Goal: Task Accomplishment & Management: Manage account settings

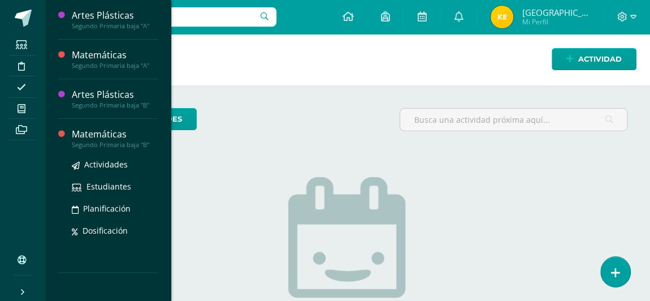
click at [81, 135] on div "Matemáticas" at bounding box center [115, 134] width 86 height 13
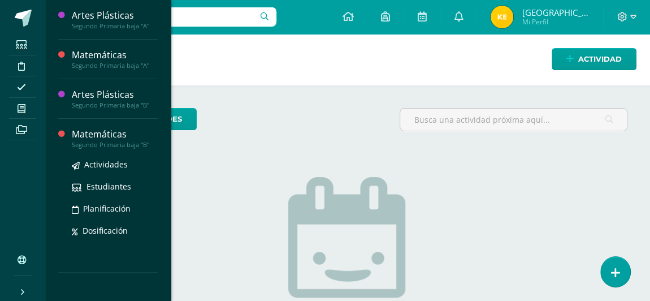
click at [81, 135] on div "Matemáticas" at bounding box center [115, 134] width 86 height 13
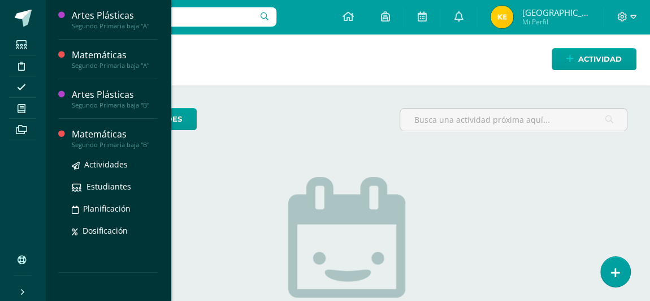
click at [81, 135] on div "Matemáticas" at bounding box center [115, 134] width 86 height 13
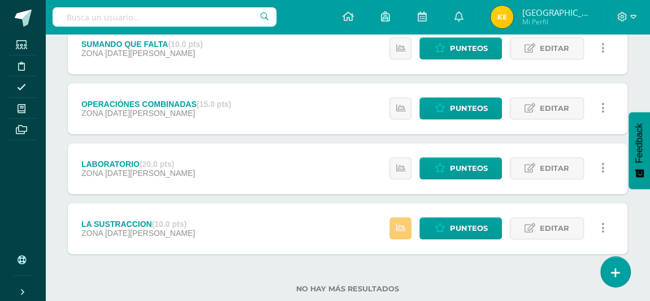
scroll to position [296, 0]
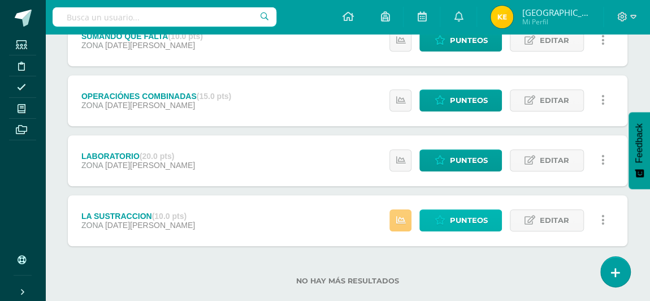
click at [465, 220] on span "Punteos" at bounding box center [468, 220] width 38 height 21
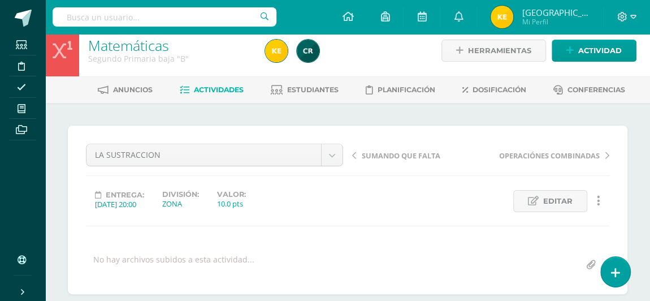
scroll to position [1, 0]
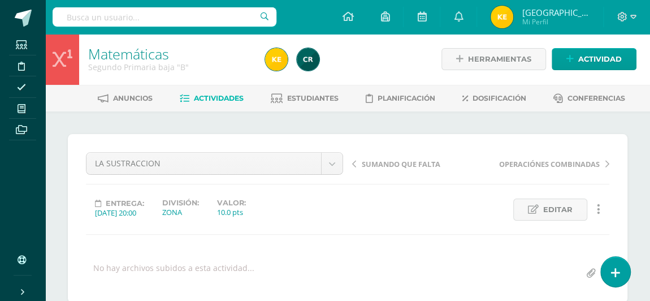
click at [198, 97] on span "Actividades" at bounding box center [219, 98] width 50 height 8
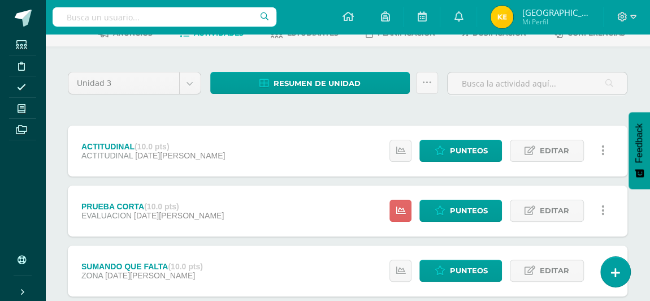
scroll to position [67, 0]
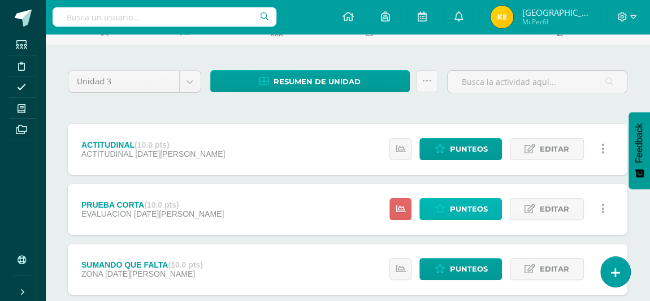
click at [455, 213] on span "Punteos" at bounding box center [468, 208] width 38 height 21
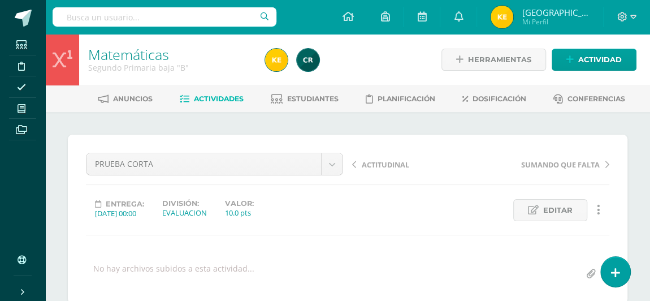
click at [198, 100] on span "Actividades" at bounding box center [219, 98] width 50 height 8
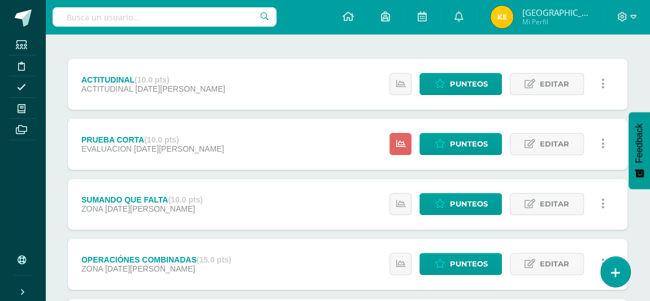
scroll to position [133, 0]
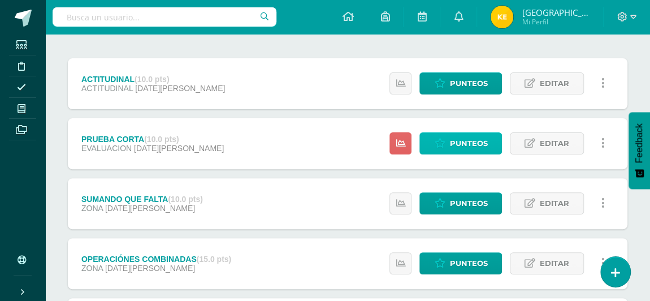
click at [467, 141] on span "Punteos" at bounding box center [468, 143] width 38 height 21
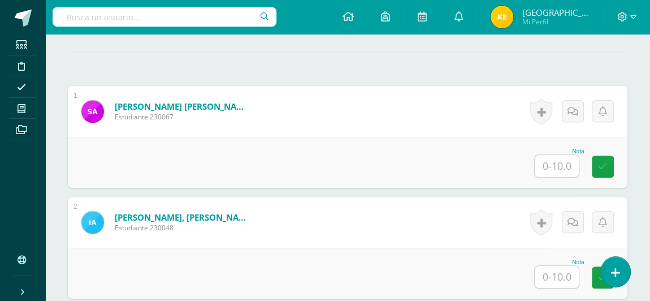
scroll to position [308, 0]
click at [546, 166] on input "text" at bounding box center [557, 165] width 44 height 22
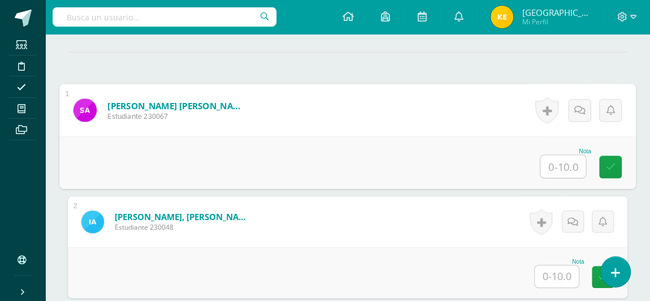
scroll to position [309, 0]
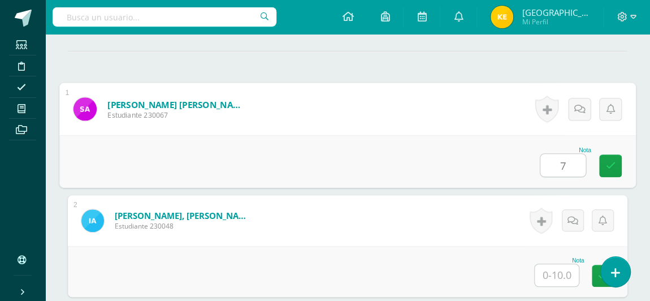
type input "7"
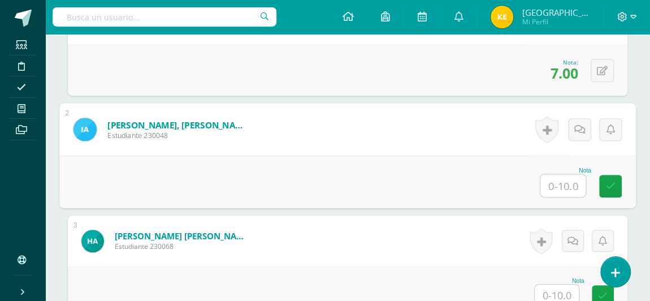
scroll to position [404, 0]
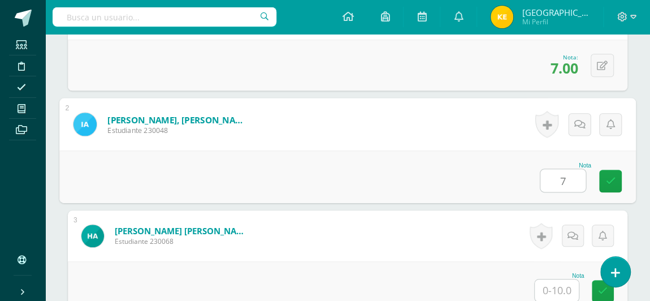
type input "7"
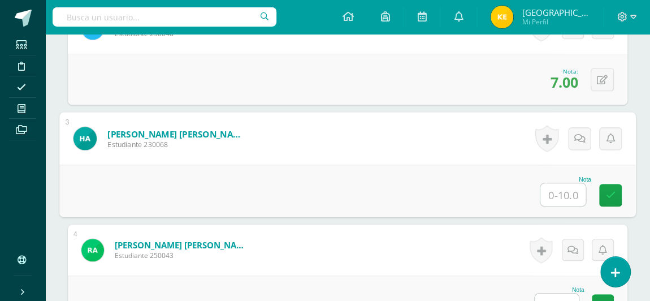
scroll to position [507, 0]
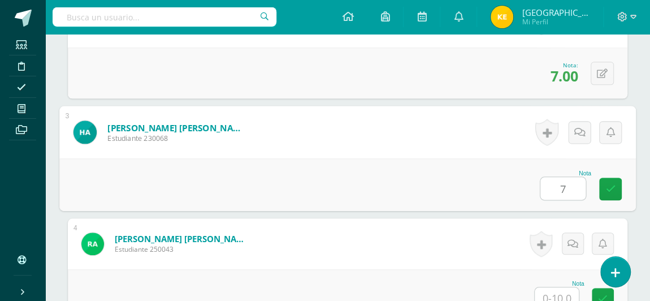
type input "7"
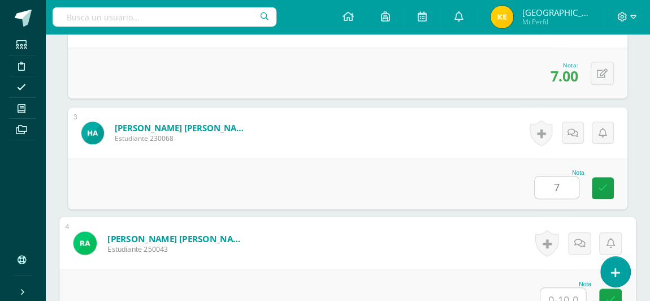
scroll to position [513, 0]
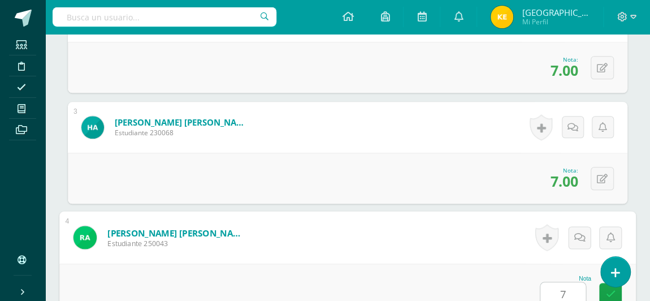
type input "7"
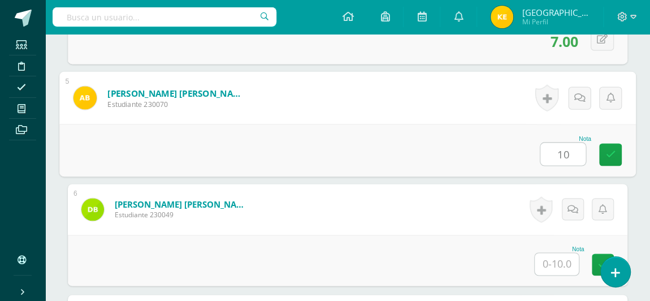
type input "10"
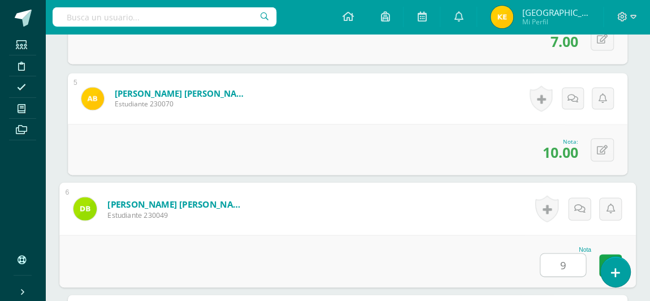
type input "9"
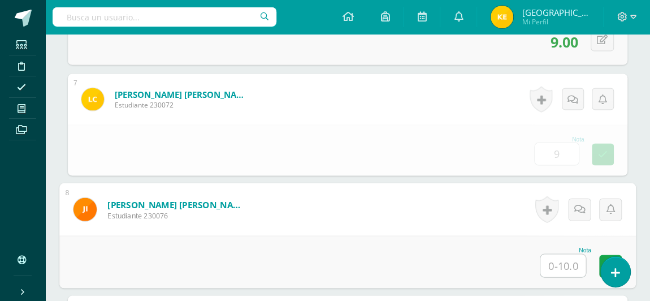
type input "9.00"
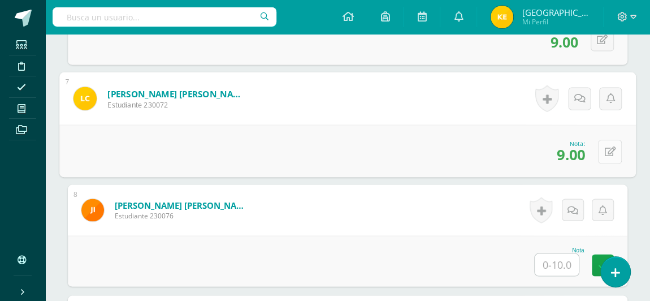
click at [599, 144] on button at bounding box center [610, 151] width 24 height 24
type input "10"
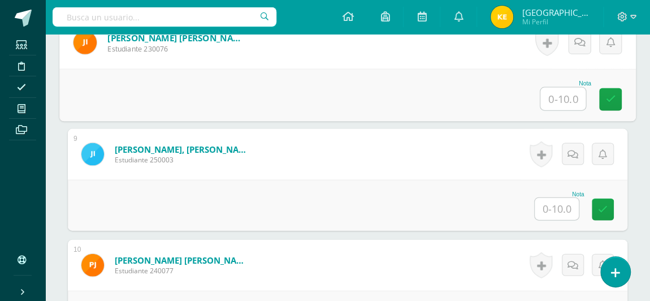
scroll to position [1151, 0]
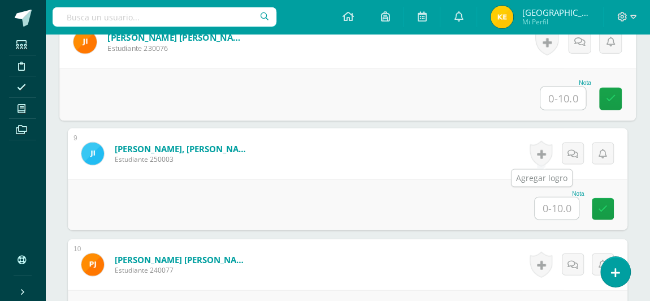
type input "6"
type input "7"
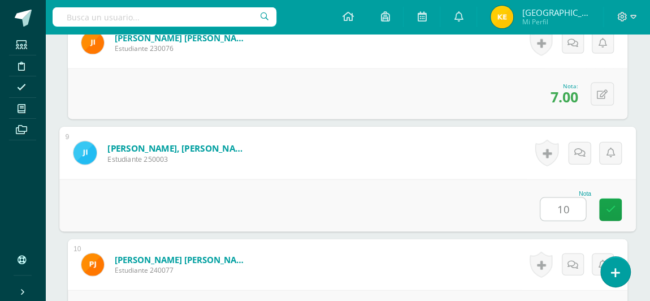
type input "10"
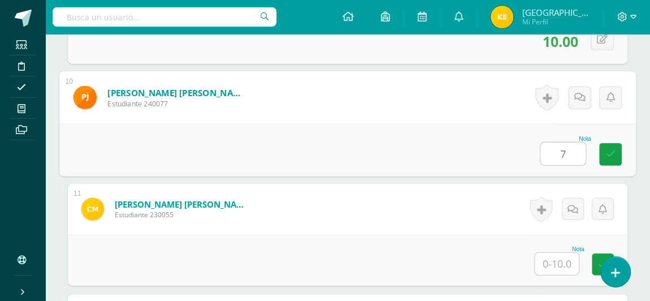
type input "7"
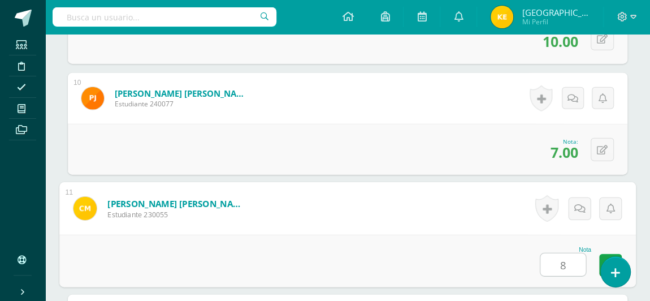
type input "8"
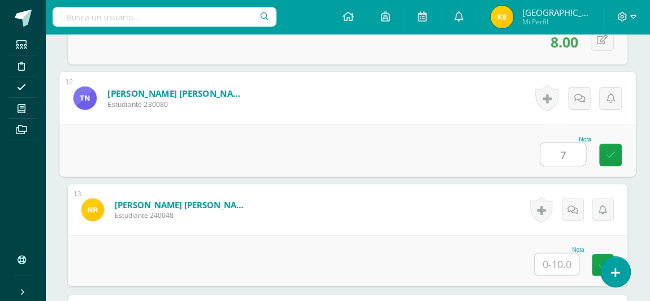
type input "7"
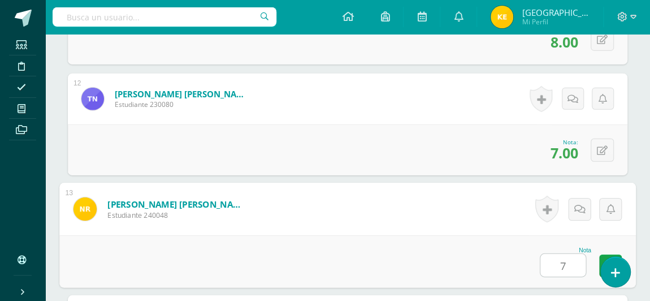
type input "7"
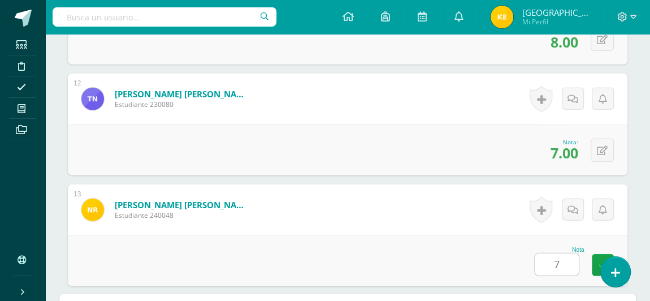
scroll to position [1760, 0]
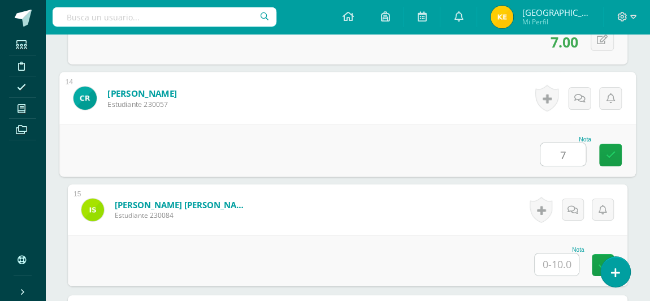
type input "7"
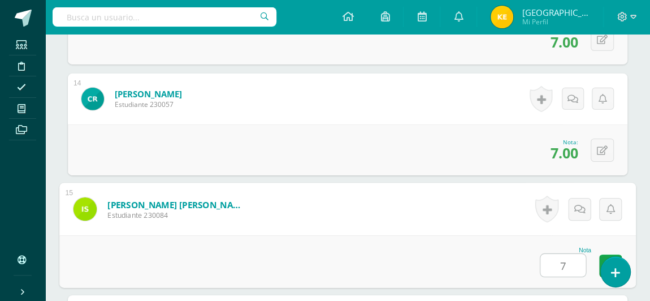
type input "7"
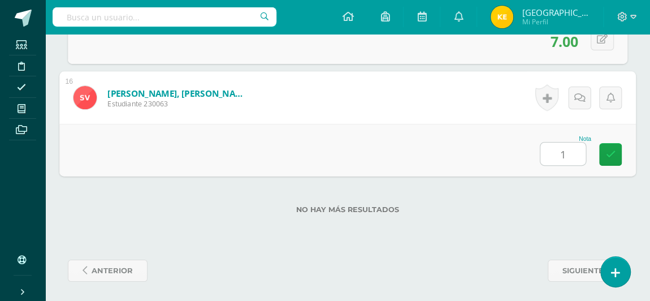
type input "10"
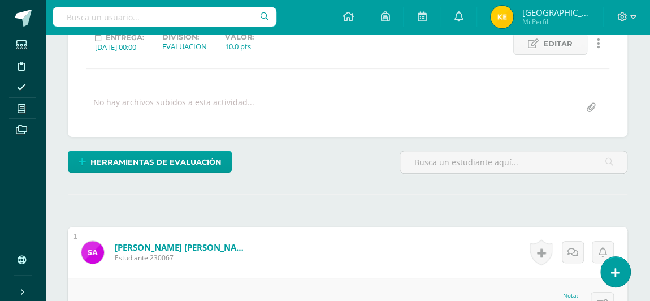
scroll to position [177, 0]
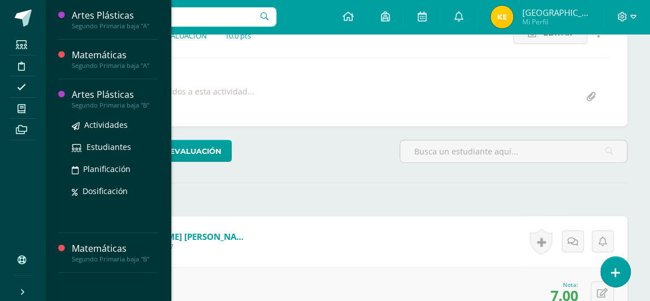
click at [93, 94] on div "Artes Plásticas" at bounding box center [115, 94] width 86 height 13
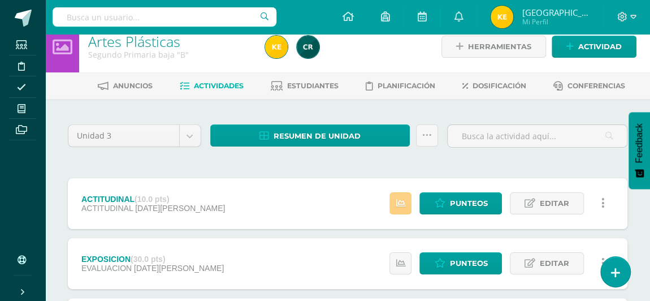
scroll to position [13, 0]
click at [469, 201] on span "Punteos" at bounding box center [468, 203] width 38 height 21
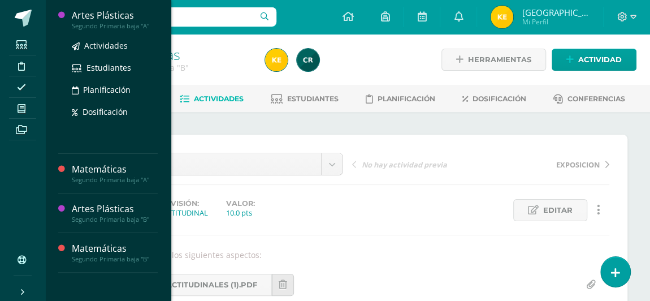
click at [120, 21] on div "Artes Plásticas" at bounding box center [115, 15] width 86 height 13
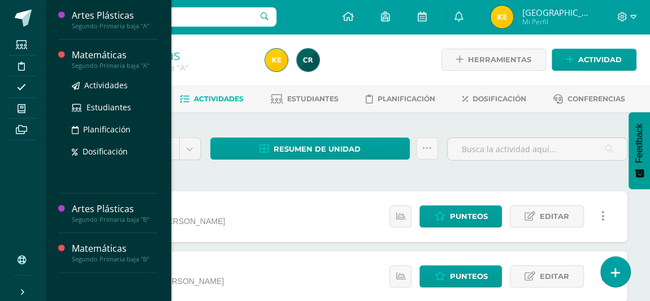
click at [102, 57] on div "Matemáticas" at bounding box center [115, 55] width 86 height 13
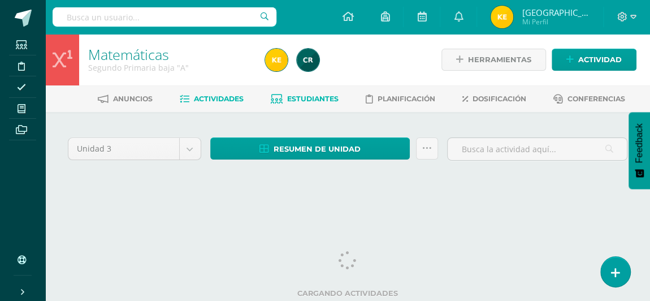
click at [307, 96] on span "Estudiantes" at bounding box center [312, 98] width 51 height 8
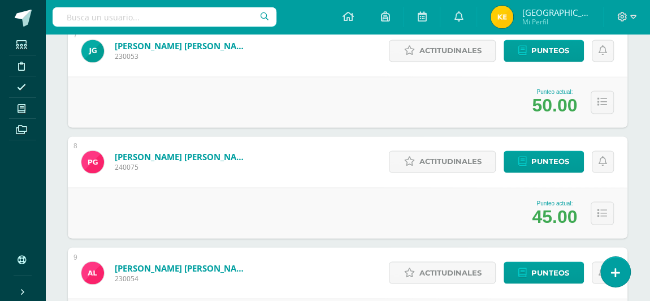
scroll to position [884, 0]
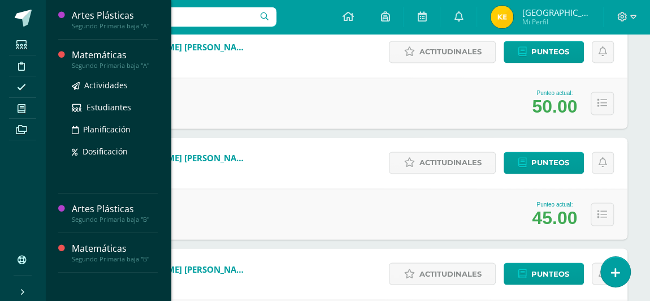
click at [101, 66] on div "Segundo Primaria baja "A"" at bounding box center [115, 66] width 86 height 8
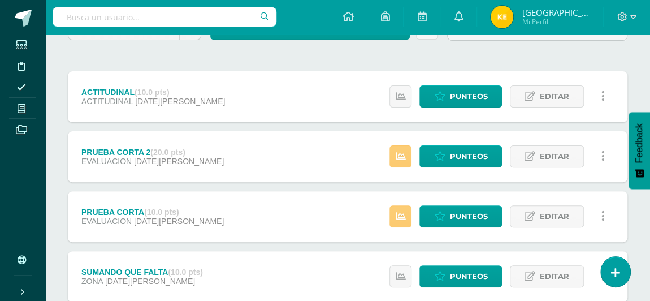
scroll to position [120, 0]
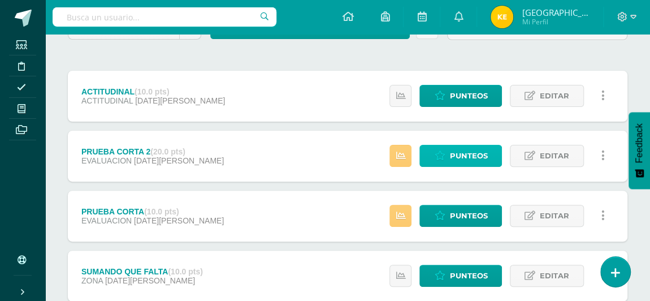
click at [451, 161] on span "Punteos" at bounding box center [468, 155] width 38 height 21
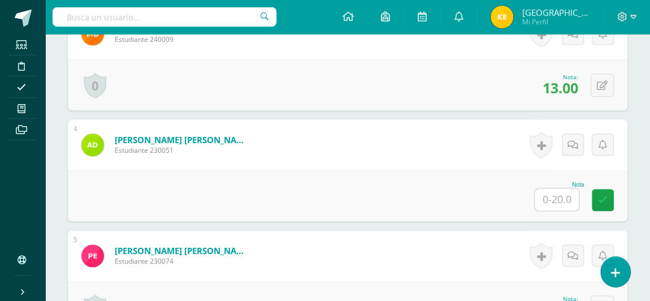
scroll to position [611, 0]
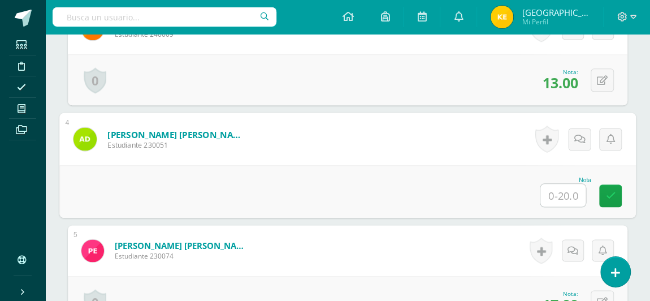
click at [556, 191] on input "text" at bounding box center [562, 195] width 45 height 23
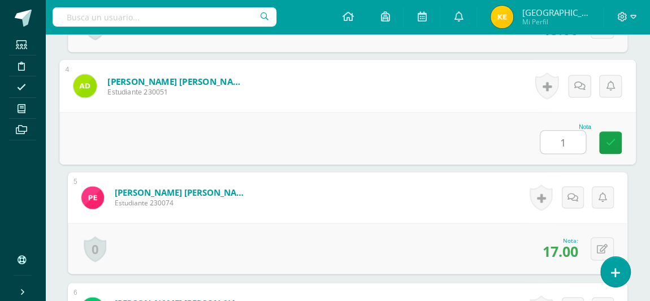
scroll to position [665, 0]
type input "13"
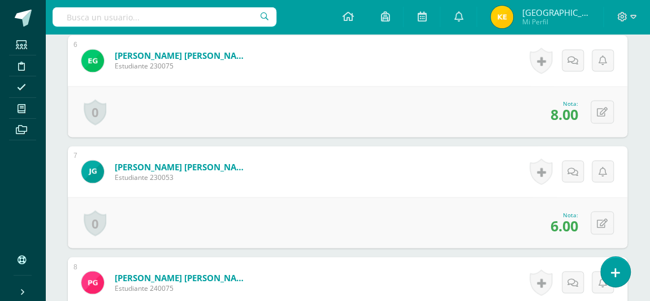
scroll to position [911, 0]
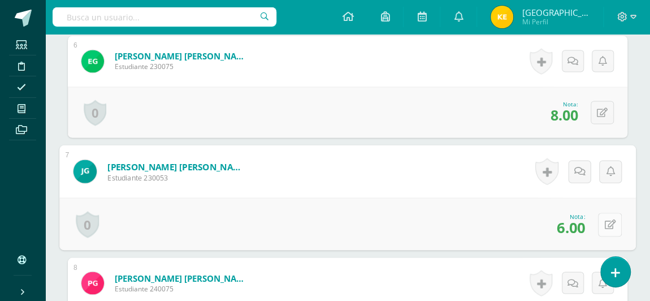
click at [604, 220] on button at bounding box center [610, 224] width 24 height 24
type input "12"
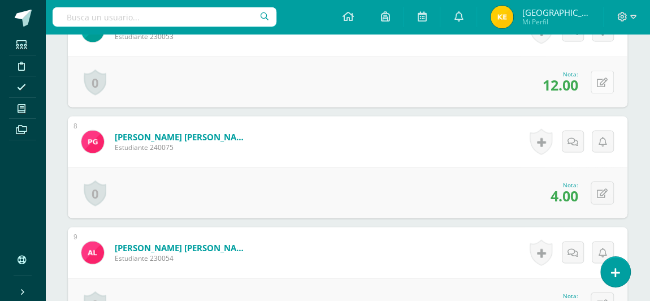
scroll to position [1056, 0]
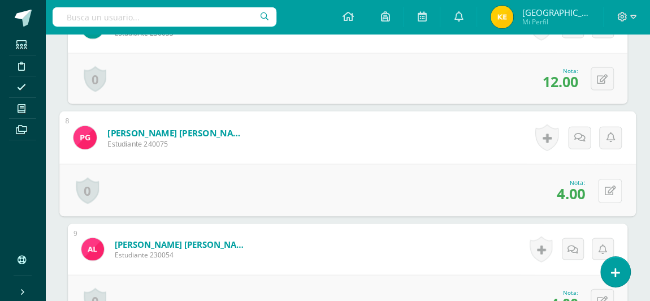
click at [604, 187] on icon at bounding box center [609, 190] width 11 height 10
type input "8"
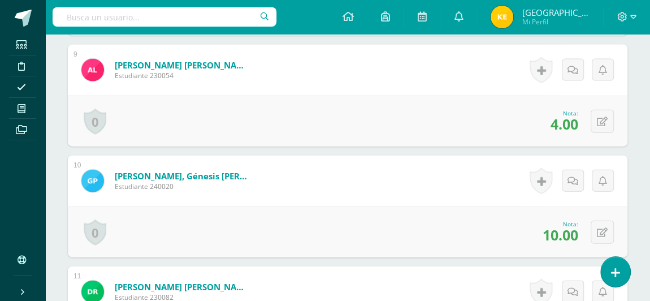
scroll to position [1236, 0]
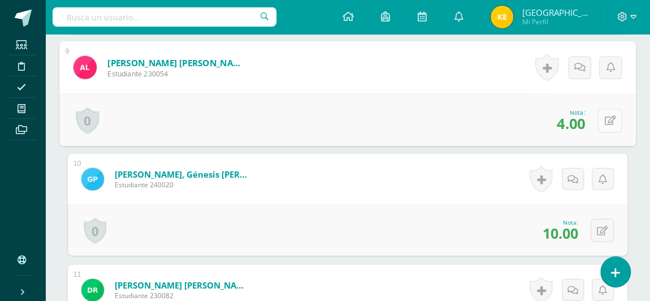
click at [603, 118] on button at bounding box center [610, 121] width 24 height 24
type input "8"
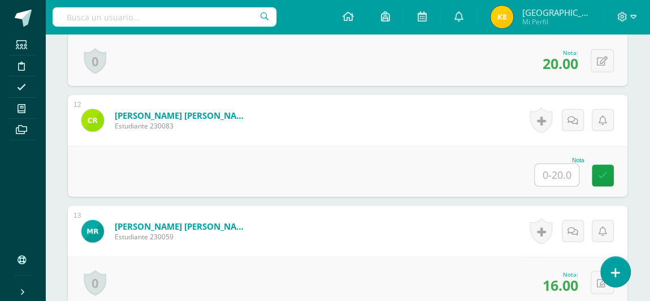
scroll to position [1517, 0]
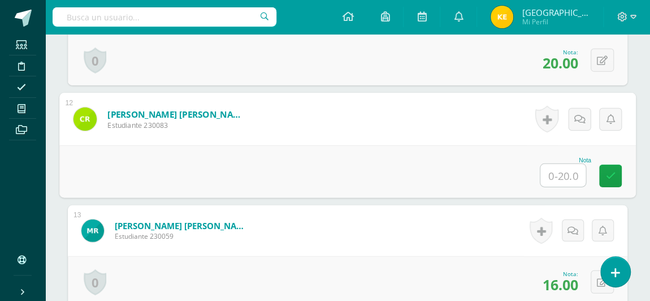
click at [552, 179] on input "text" at bounding box center [562, 175] width 45 height 23
type input "3"
type input "20"
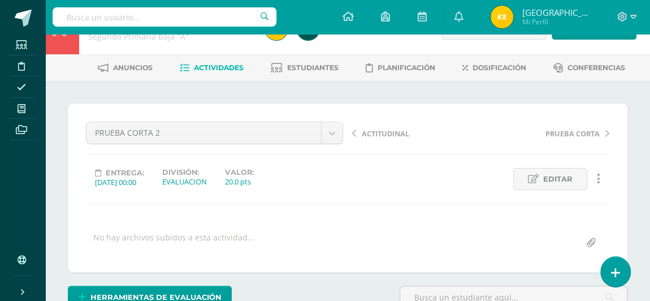
scroll to position [0, 0]
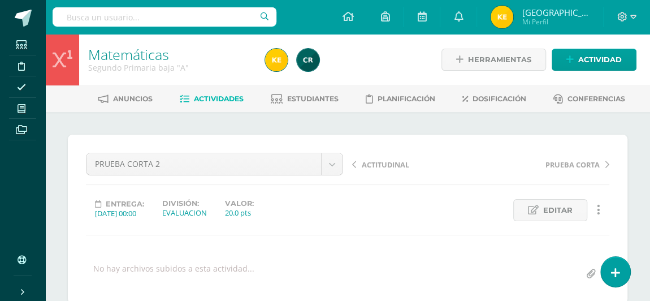
click at [219, 99] on span "Actividades" at bounding box center [219, 98] width 50 height 8
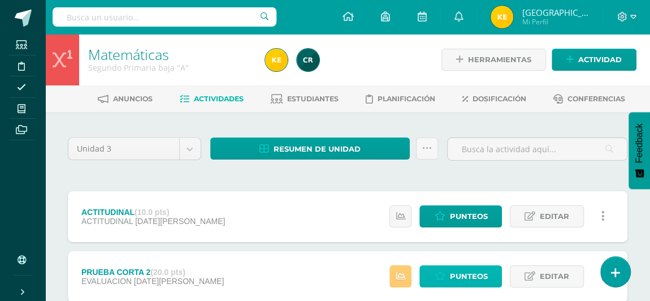
click at [454, 280] on span "Punteos" at bounding box center [468, 276] width 38 height 21
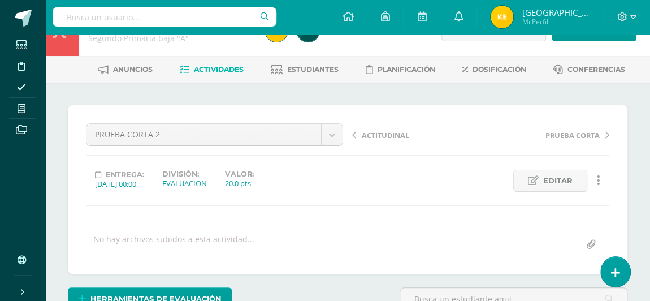
scroll to position [27, 0]
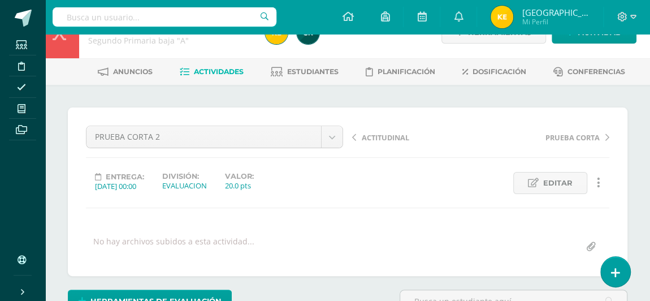
click at [224, 70] on span "Actividades" at bounding box center [219, 71] width 50 height 8
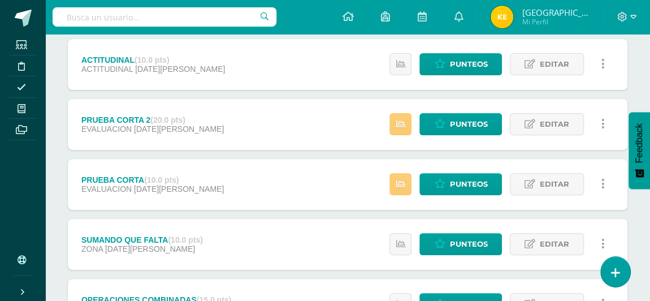
scroll to position [157, 0]
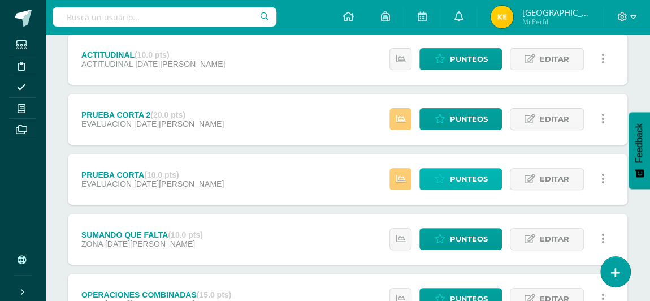
click at [453, 173] on span "Punteos" at bounding box center [468, 178] width 38 height 21
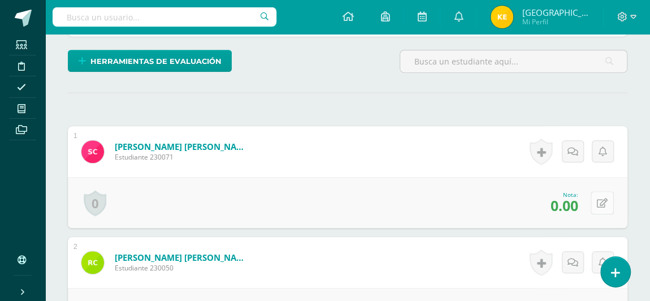
scroll to position [267, 0]
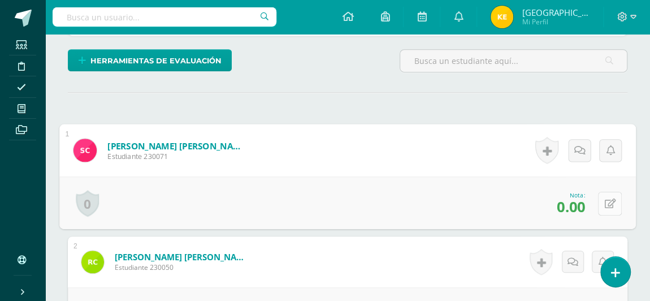
click at [601, 201] on button at bounding box center [610, 203] width 24 height 24
type input "5"
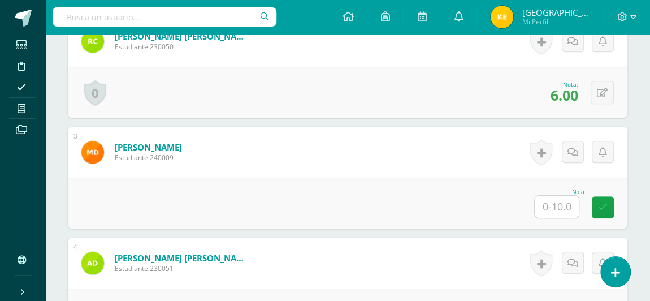
scroll to position [495, 0]
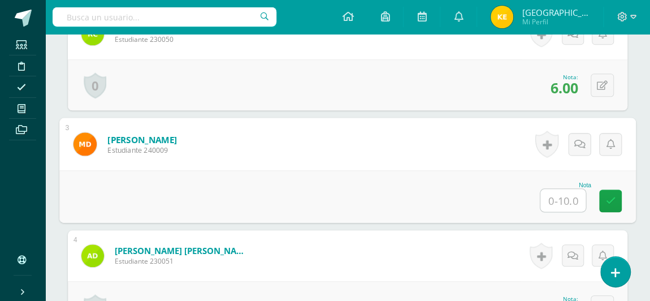
click at [556, 197] on input "text" at bounding box center [562, 200] width 45 height 23
type input "8"
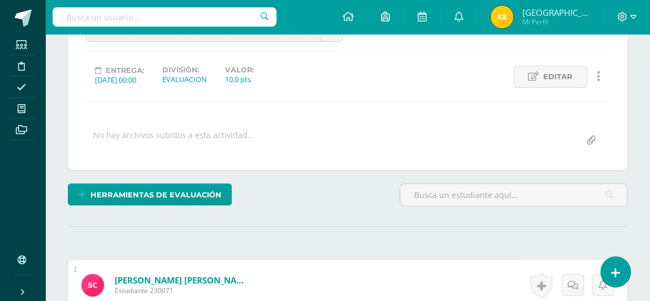
scroll to position [0, 0]
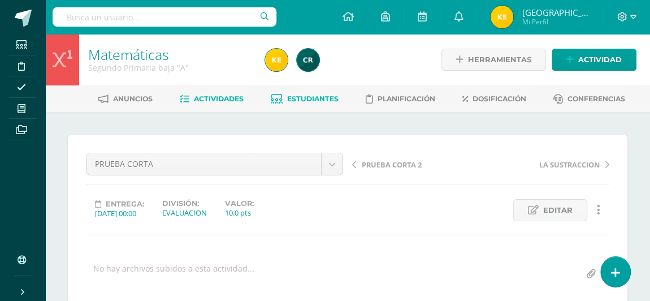
click at [314, 97] on span "Estudiantes" at bounding box center [312, 98] width 51 height 8
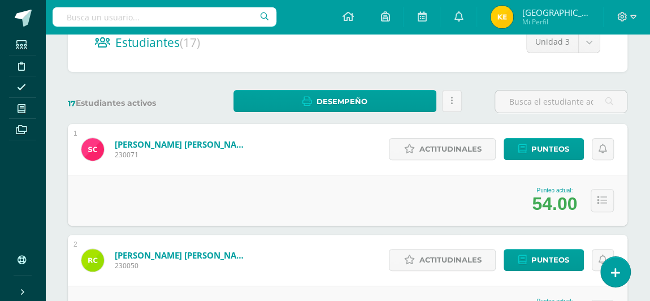
scroll to position [127, 0]
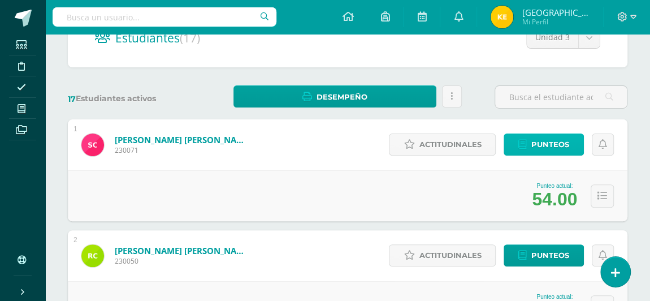
click at [542, 141] on span "Punteos" at bounding box center [550, 144] width 38 height 21
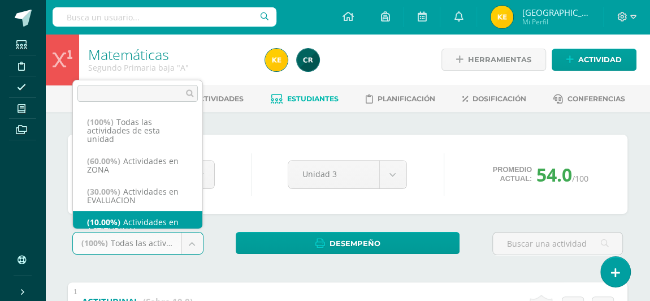
scroll to position [13, 0]
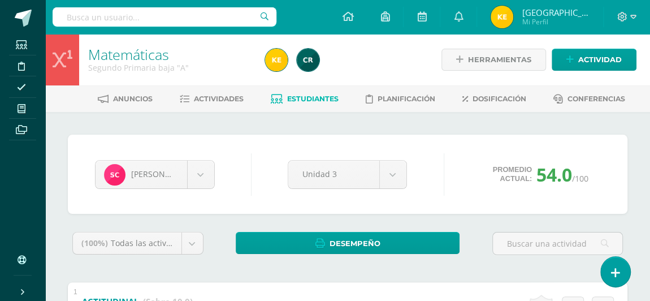
click at [219, 99] on span "Actividades" at bounding box center [219, 98] width 50 height 8
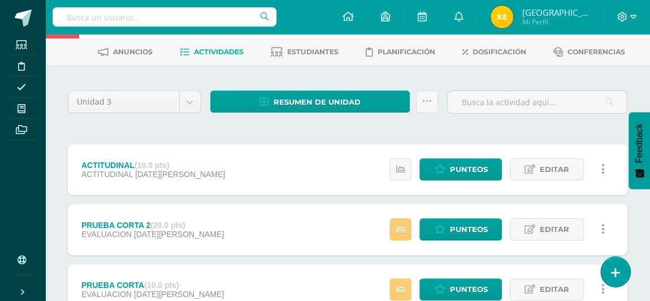
scroll to position [50, 0]
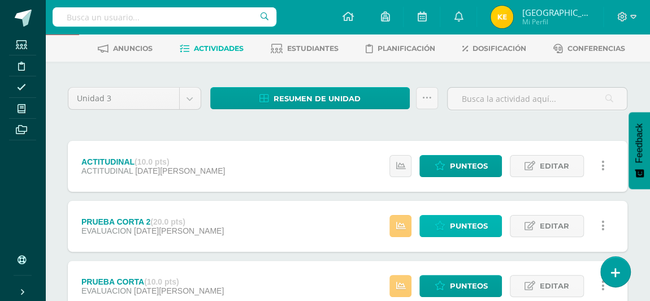
click at [467, 224] on span "Punteos" at bounding box center [468, 225] width 38 height 21
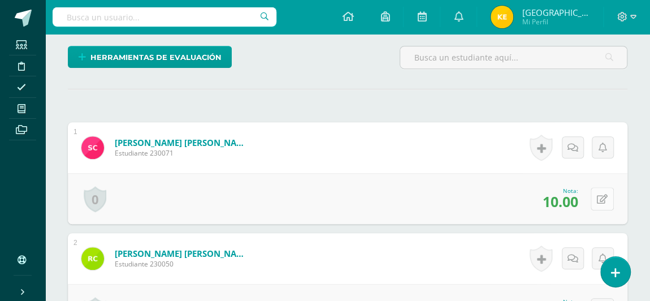
scroll to position [272, 0]
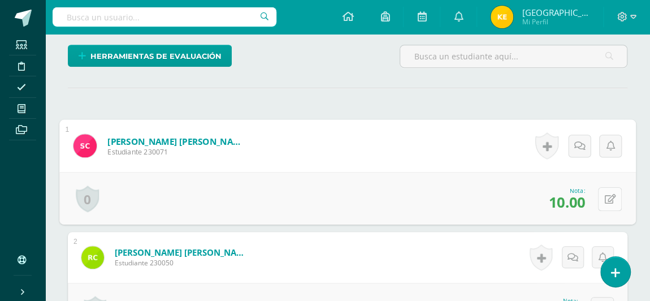
click at [598, 198] on button at bounding box center [610, 199] width 24 height 24
type input "13"
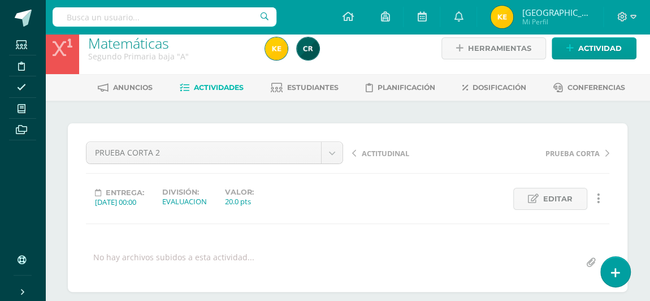
scroll to position [0, 0]
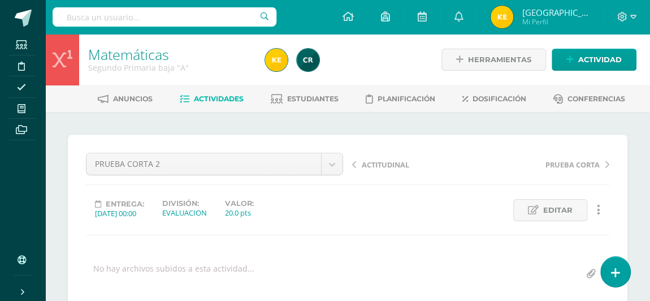
click at [213, 97] on span "Actividades" at bounding box center [219, 98] width 50 height 8
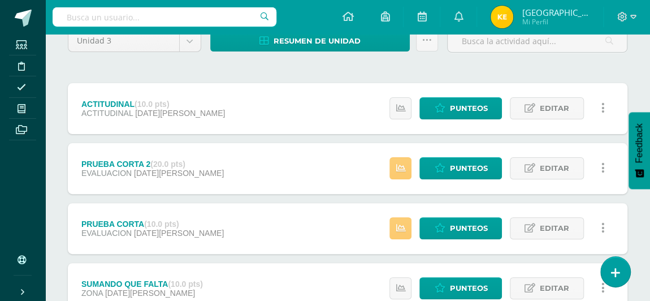
scroll to position [109, 0]
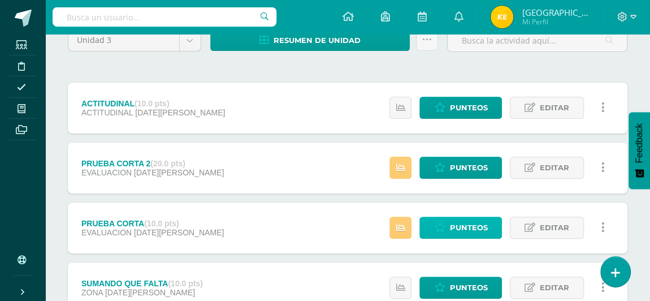
click at [452, 222] on span "Punteos" at bounding box center [468, 227] width 38 height 21
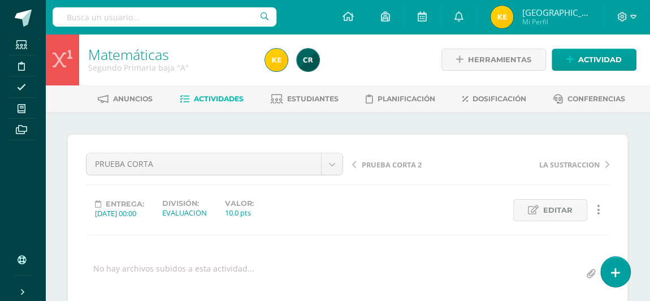
click at [204, 99] on span "Actividades" at bounding box center [219, 98] width 50 height 8
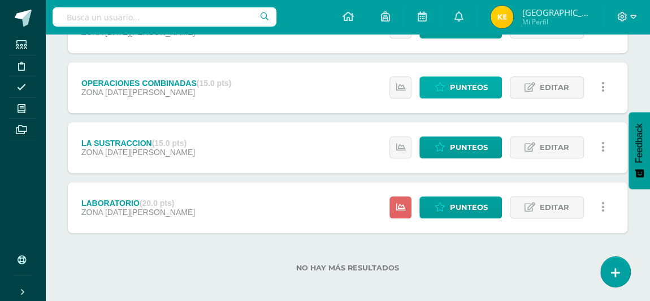
scroll to position [369, 0]
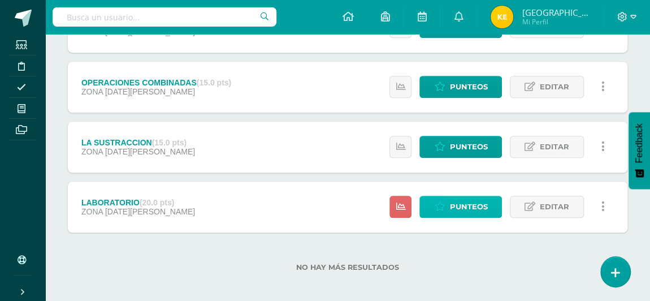
click at [449, 207] on link "Punteos" at bounding box center [460, 207] width 83 height 22
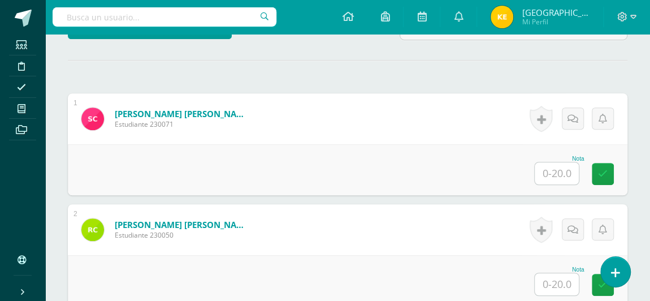
scroll to position [301, 0]
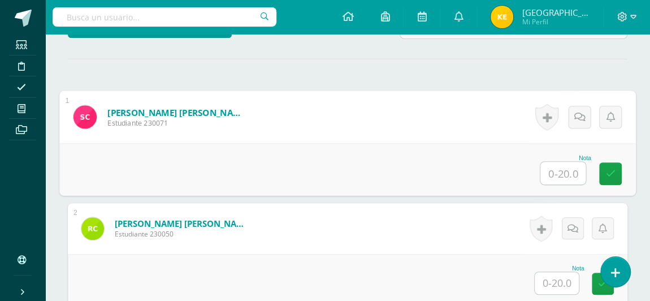
click at [553, 176] on input "text" at bounding box center [562, 173] width 45 height 23
type input "12"
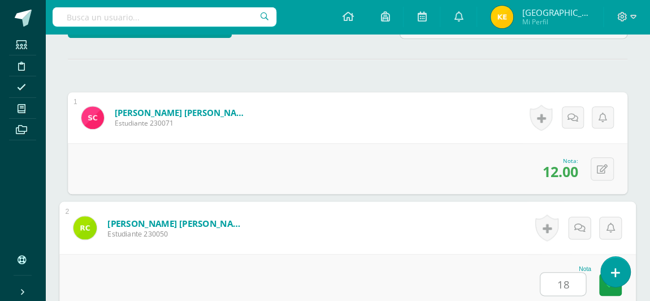
type input "18"
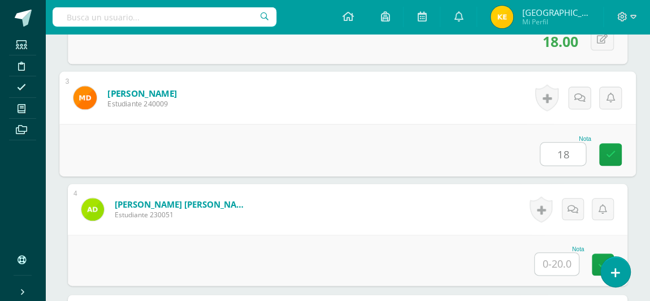
type input "18"
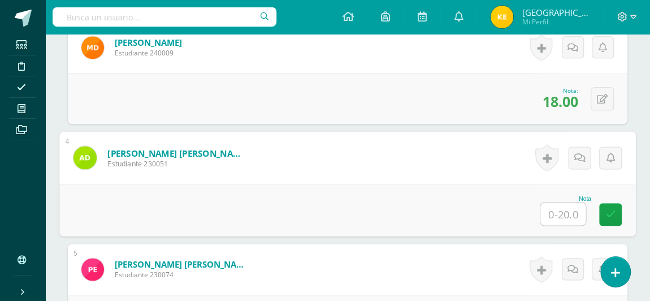
scroll to position [619, 0]
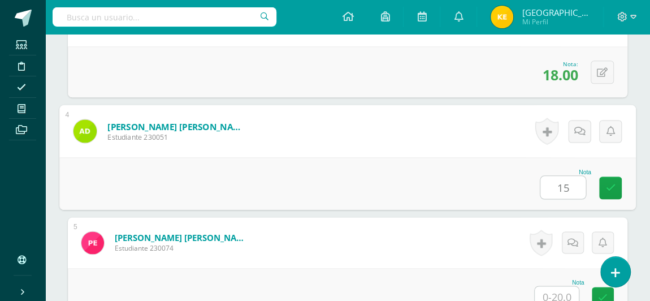
type input "15"
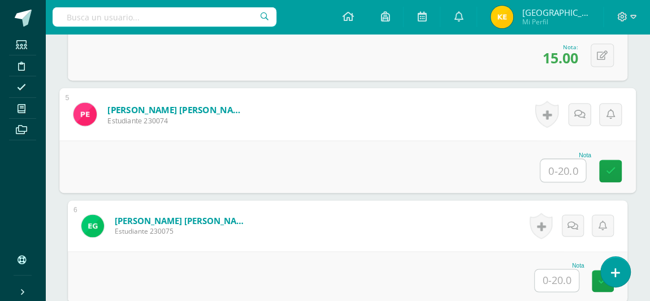
scroll to position [748, 0]
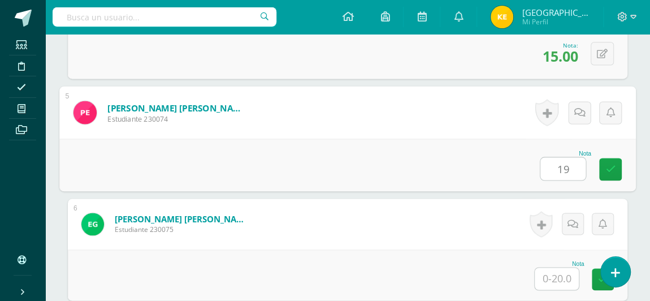
type input "19"
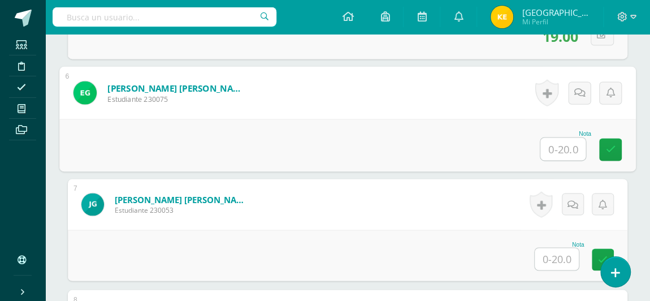
scroll to position [882, 0]
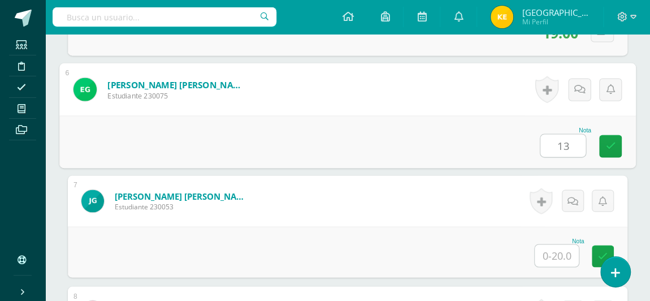
type input "13"
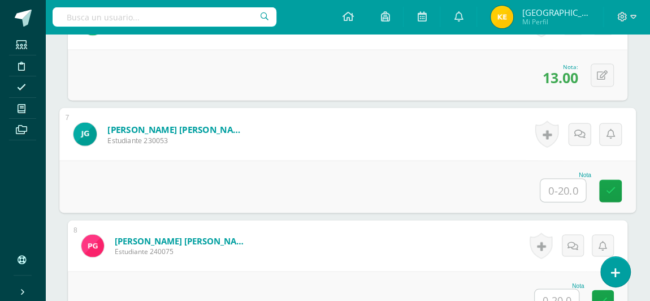
scroll to position [988, 0]
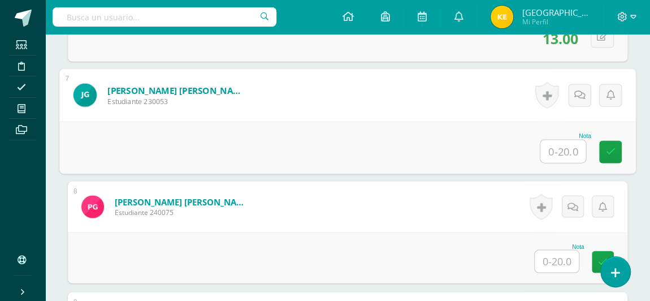
click at [563, 148] on input "text" at bounding box center [562, 151] width 45 height 23
type input "15"
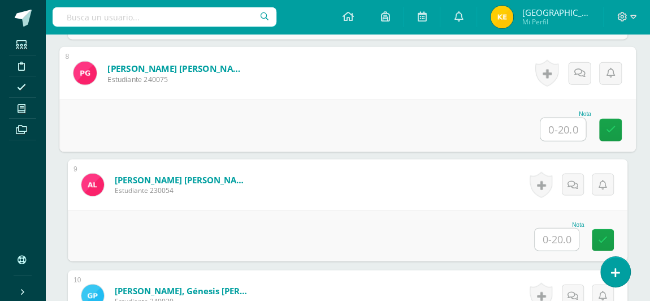
scroll to position [1123, 0]
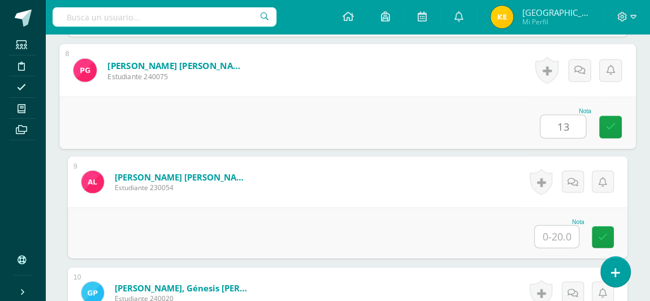
type input "13"
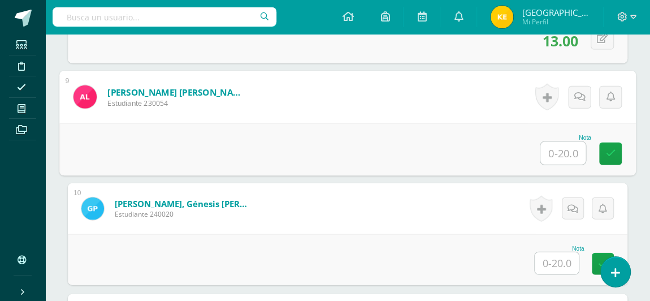
scroll to position [1208, 0]
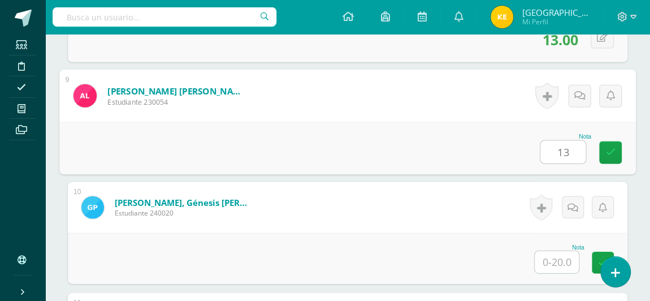
type input "13"
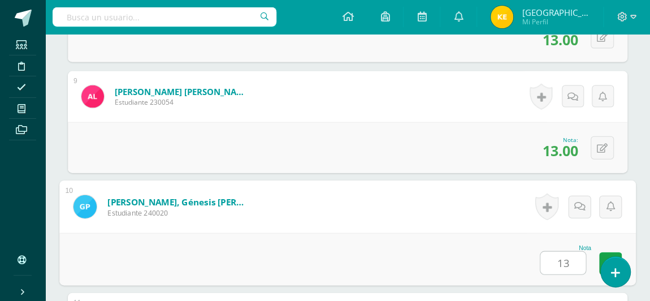
type input "13"
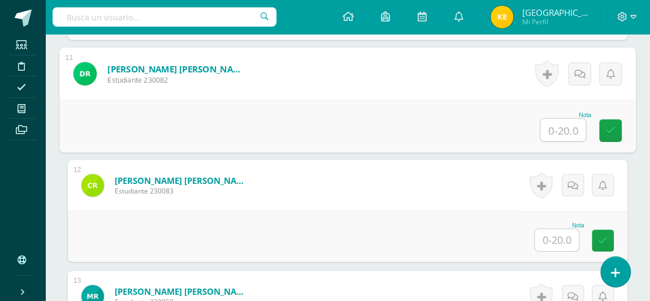
scroll to position [1460, 0]
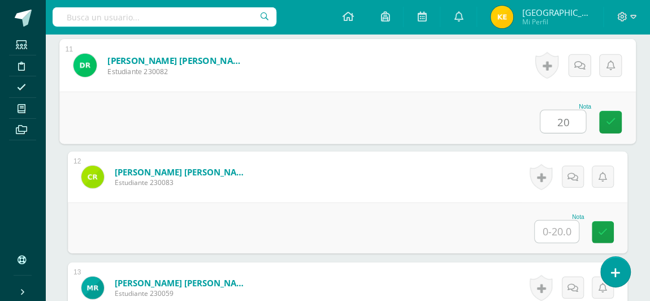
type input "20"
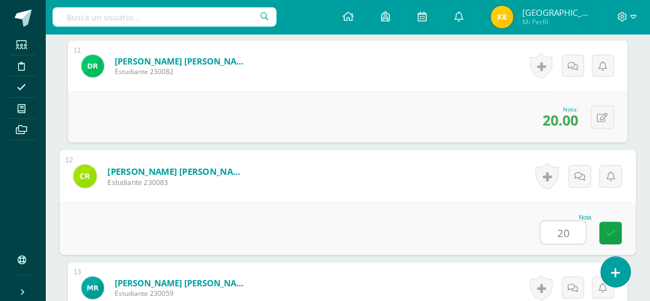
type input "20"
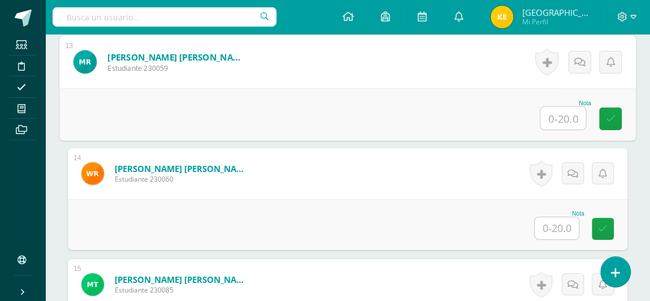
scroll to position [1686, 0]
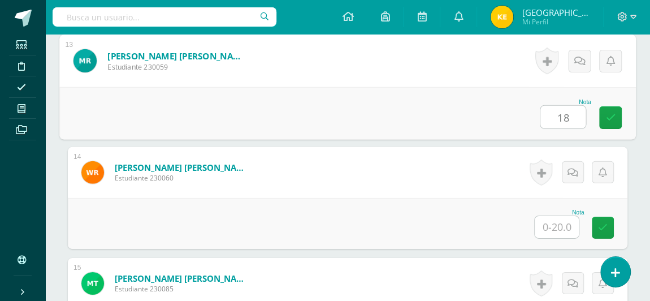
type input "18"
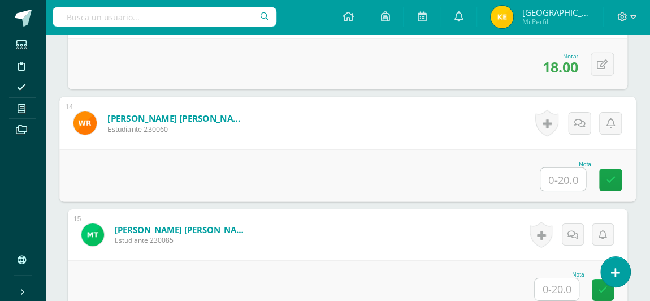
scroll to position [1752, 0]
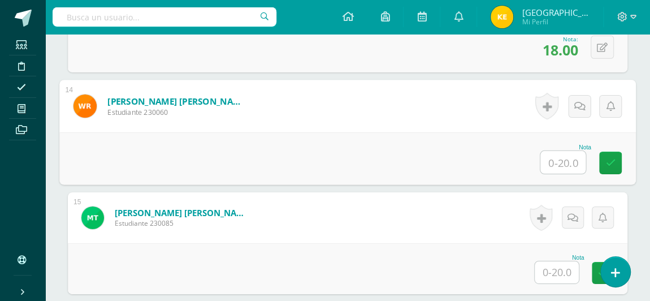
type input "1"
type input "20"
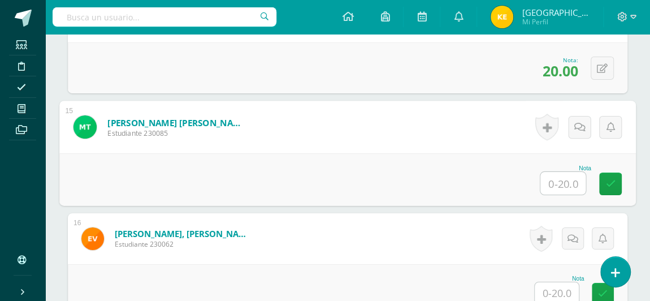
scroll to position [1863, 0]
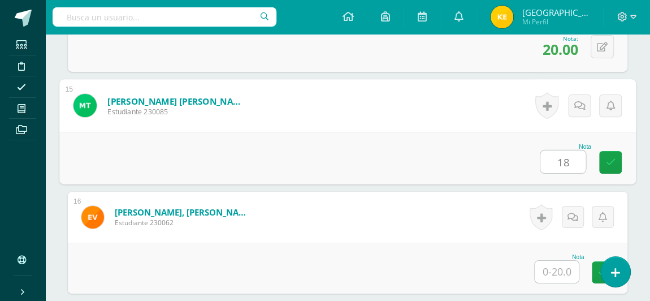
type input "18"
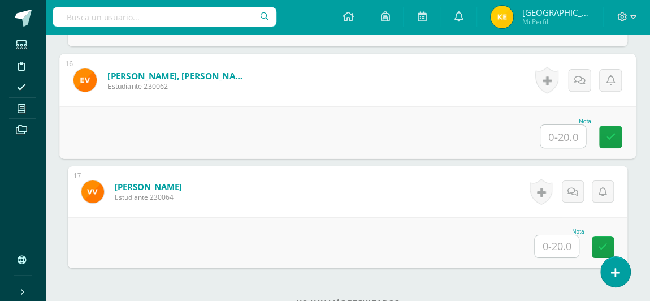
scroll to position [2004, 0]
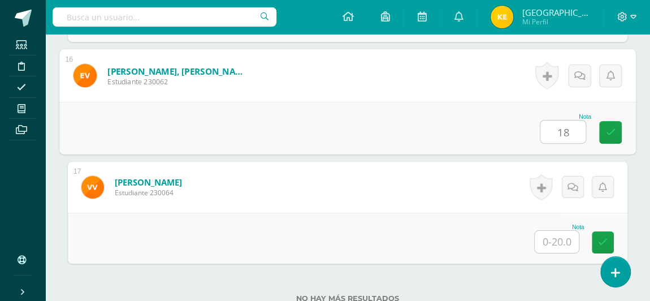
type input "18"
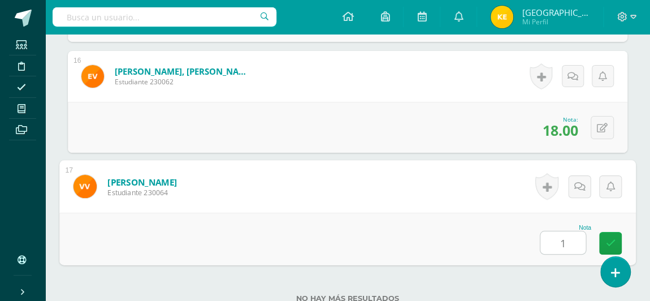
type input "12"
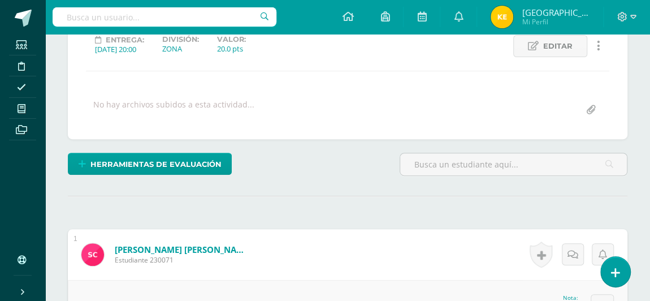
scroll to position [0, 0]
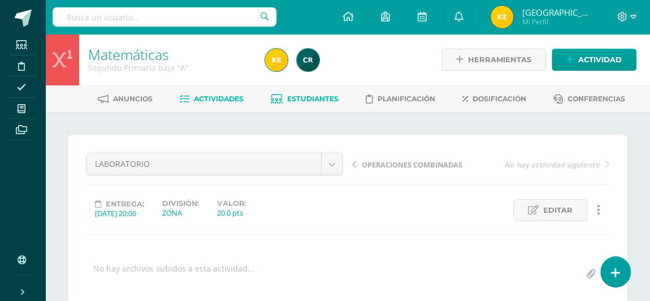
click at [312, 99] on span "Estudiantes" at bounding box center [312, 98] width 51 height 8
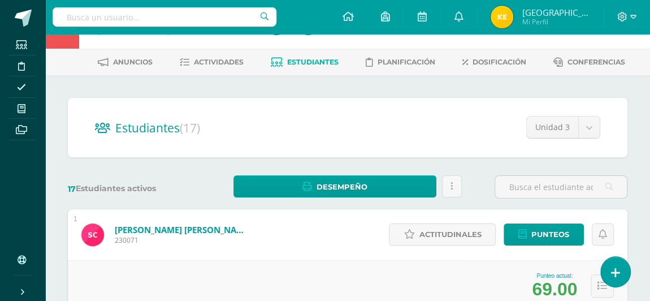
scroll to position [38, 0]
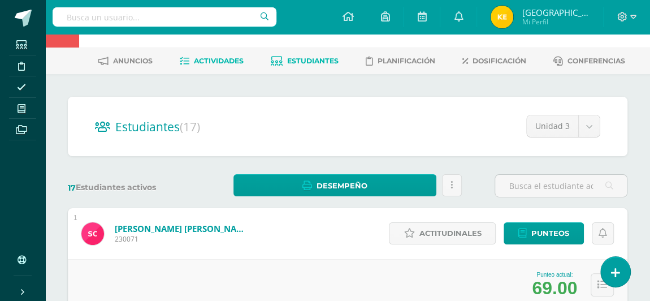
click at [211, 64] on link "Actividades" at bounding box center [212, 61] width 64 height 18
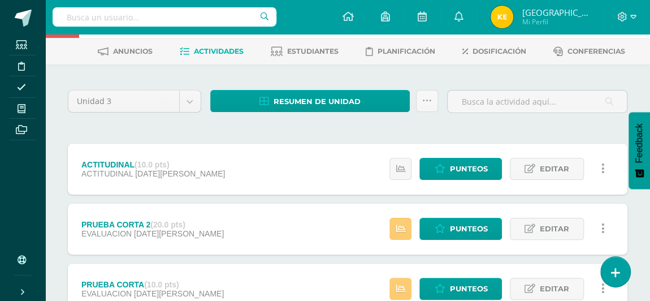
scroll to position [47, 0]
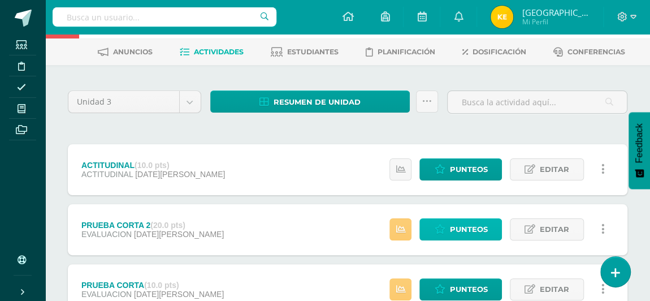
click at [456, 227] on span "Punteos" at bounding box center [468, 229] width 38 height 21
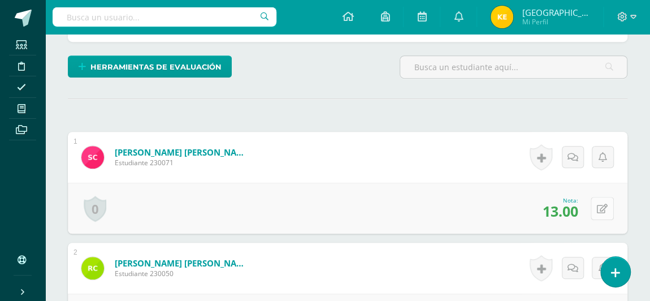
scroll to position [262, 0]
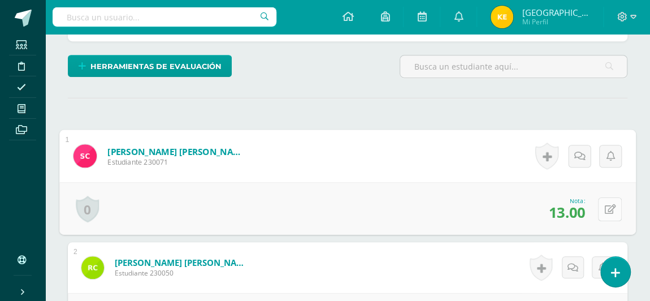
click at [596, 209] on div "0 Logros Logros obtenidos Aún no hay logros agregados Nota: 13.00" at bounding box center [347, 208] width 577 height 53
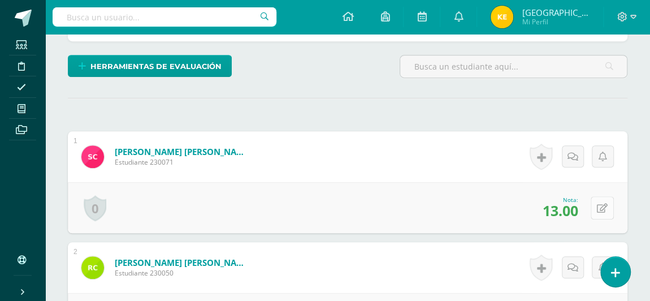
click at [596, 209] on div "0 Logros Logros obtenidos Aún no hay logros agregados Nota: 13.00" at bounding box center [348, 207] width 560 height 51
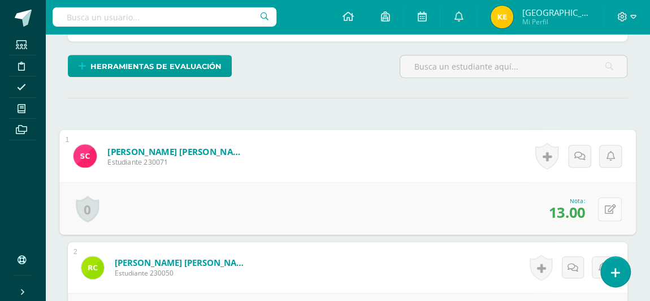
click at [596, 209] on div "0 Logros Logros obtenidos Aún no hay logros agregados Nota: 13.00" at bounding box center [347, 208] width 577 height 53
click at [610, 211] on button at bounding box center [610, 209] width 24 height 24
type input "8"
click at [579, 210] on icon at bounding box center [580, 212] width 10 height 10
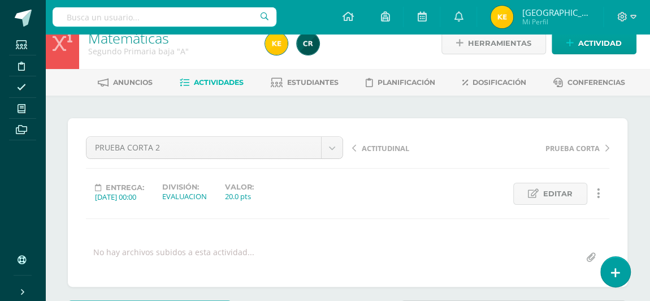
scroll to position [16, 0]
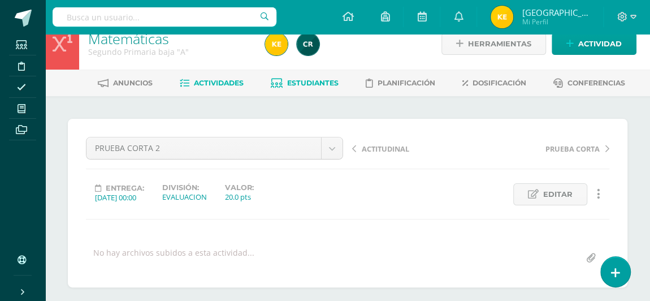
click at [293, 87] on link "Estudiantes" at bounding box center [305, 83] width 68 height 18
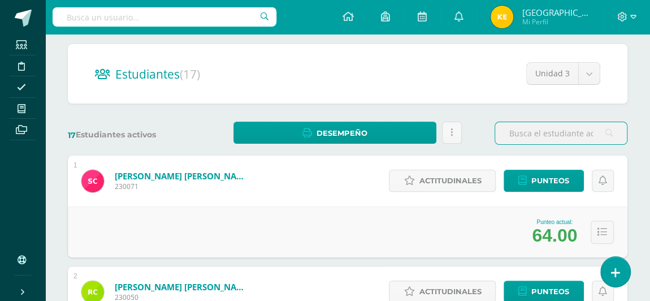
scroll to position [89, 0]
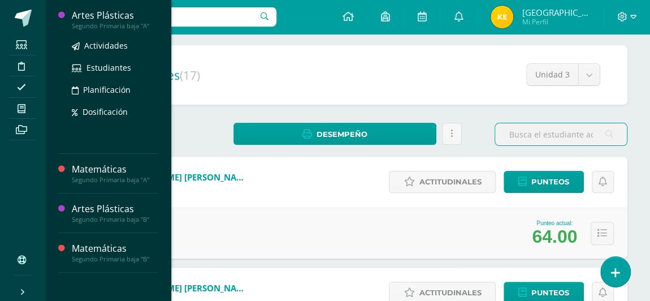
click at [97, 21] on div "Artes Plásticas" at bounding box center [115, 15] width 86 height 13
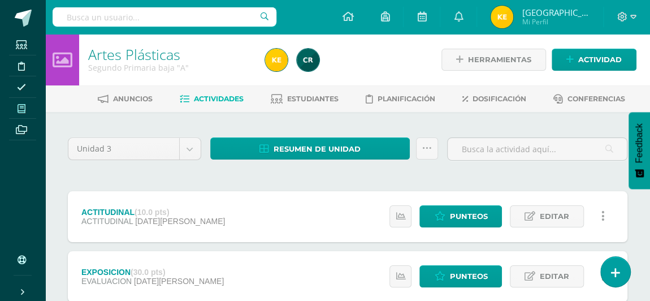
click at [13, 107] on span at bounding box center [21, 108] width 25 height 15
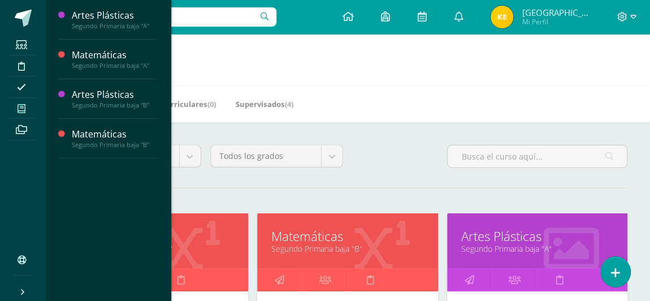
click at [20, 106] on icon at bounding box center [22, 108] width 8 height 9
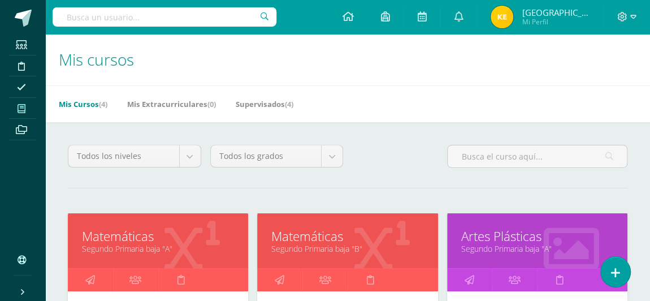
click at [16, 109] on span at bounding box center [21, 108] width 25 height 15
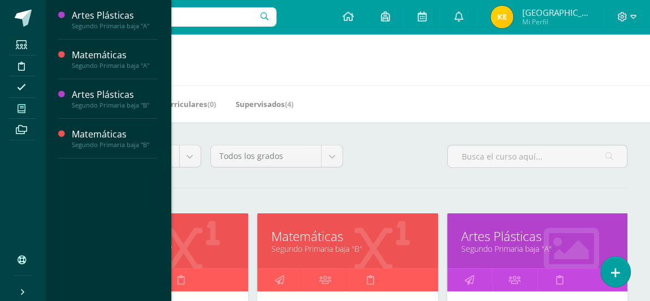
click at [364, 103] on div "Mis Cursos (4) Mis Extracurriculares (0) Supervisados (4)" at bounding box center [361, 103] width 632 height 37
click at [253, 53] on h1 "Mis cursos" at bounding box center [348, 59] width 578 height 51
click at [184, 59] on h1 "Mis cursos" at bounding box center [348, 59] width 578 height 51
click at [211, 63] on h1 "Mis cursos" at bounding box center [348, 59] width 578 height 51
click at [363, 75] on h1 "Mis cursos" at bounding box center [348, 59] width 578 height 51
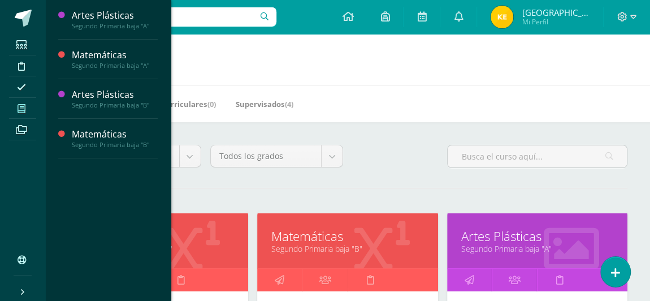
click at [201, 54] on h1 "Mis cursos" at bounding box center [348, 59] width 578 height 51
click at [536, 79] on h1 "Mis cursos" at bounding box center [348, 59] width 578 height 51
click at [203, 51] on h1 "Mis cursos" at bounding box center [348, 59] width 578 height 51
click at [299, 66] on h1 "Mis cursos" at bounding box center [348, 59] width 578 height 51
click at [265, 42] on h1 "Mis cursos" at bounding box center [348, 59] width 578 height 51
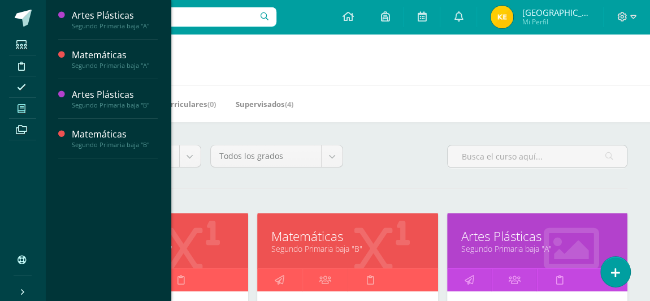
click at [186, 56] on h1 "Mis cursos" at bounding box center [348, 59] width 578 height 51
click at [213, 61] on h1 "Mis cursos" at bounding box center [348, 59] width 578 height 51
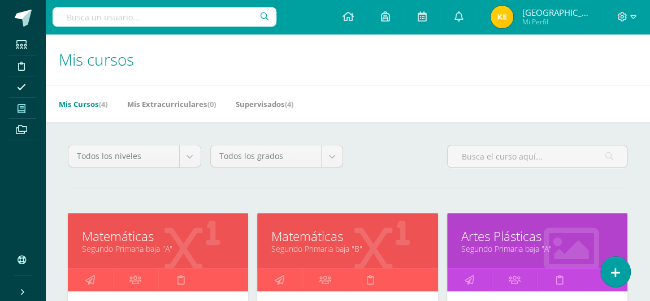
click at [20, 106] on icon at bounding box center [22, 108] width 8 height 9
